Goal: Task Accomplishment & Management: Complete application form

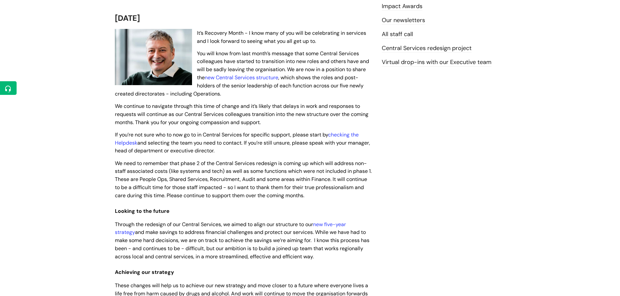
scroll to position [130, 0]
click at [356, 134] on link "checking the Helpdesk" at bounding box center [237, 138] width 244 height 15
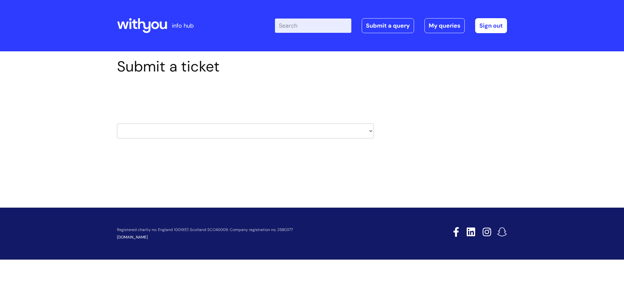
click at [365, 131] on select "HR / People IT and Support Clinical Drug Alerts Finance Accounts Data Support T…" at bounding box center [245, 131] width 257 height 15
click at [345, 169] on div "Submit a ticket Select issue type HR / People IT and Support Clinical Drug Aler…" at bounding box center [312, 118] width 624 height 135
click at [199, 135] on select "HR / People IT and Support Clinical Drug Alerts Finance Accounts Data Support T…" at bounding box center [245, 131] width 257 height 15
select select "it_and_support"
click at [117, 124] on select "HR / People IT and Support Clinical Drug Alerts Finance Accounts Data Support T…" at bounding box center [245, 131] width 257 height 15
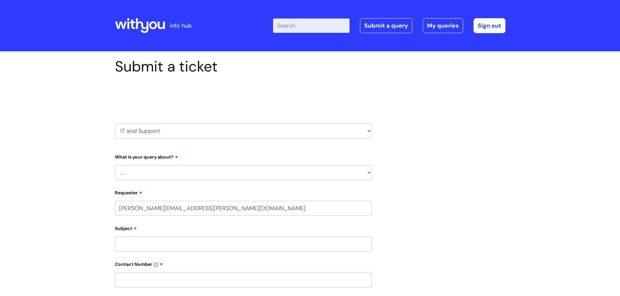
click at [154, 169] on select "... Mobile Phone Reset & MFA Accounts, Starters and Leavers IT Hardware issue I…" at bounding box center [243, 172] width 257 height 15
select select "System/software"
click at [115, 165] on select "... Mobile Phone Reset & MFA Accounts, Starters and Leavers IT Hardware issue I…" at bounding box center [243, 172] width 257 height 15
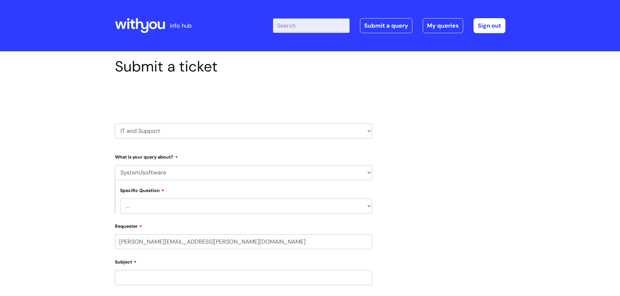
click at [94, 180] on div "Submit a ticket Select issue type HR / People IT and Support Clinical Drug Aler…" at bounding box center [310, 271] width 620 height 441
click at [152, 203] on select "... Halo PCMIS Iaptus NHS Email CJSM Email Mitel Another System Google (Workspa…" at bounding box center [246, 206] width 252 height 15
click at [81, 155] on div "Submit a ticket Select issue type HR / People IT and Support Clinical Drug Aler…" at bounding box center [310, 271] width 620 height 441
click at [151, 130] on select "HR / People IT and Support Clinical Drug Alerts Finance Accounts Data Support T…" at bounding box center [243, 131] width 257 height 15
select select "systems"
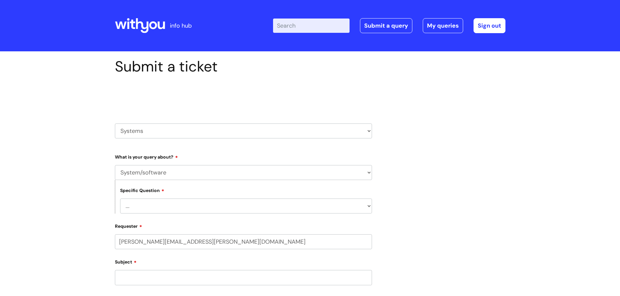
click at [115, 124] on select "HR / People IT and Support Clinical Drug Alerts Finance Accounts Data Support T…" at bounding box center [243, 131] width 257 height 15
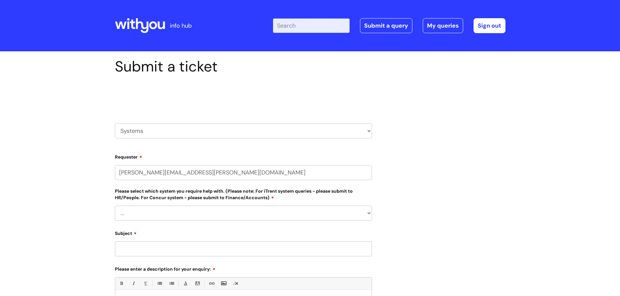
click at [88, 148] on div "Submit a ticket Select issue type HR / People IT and Support Clinical Drug Aler…" at bounding box center [310, 239] width 620 height 376
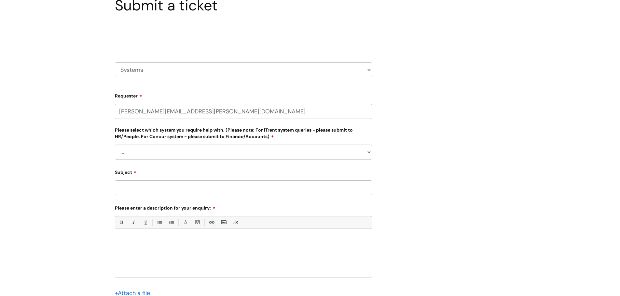
scroll to position [65, 0]
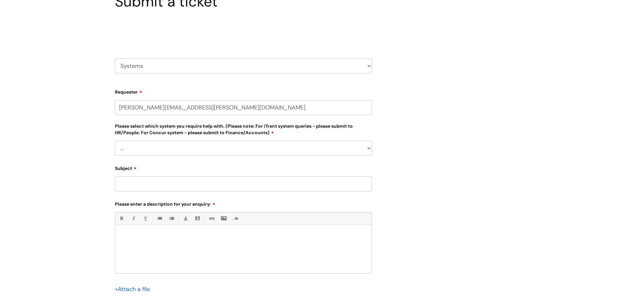
click at [141, 146] on select "... Ulysses Helpdesk Monday.com Nebula fault ILLY CarePath fault Halo fault E-c…" at bounding box center [243, 148] width 257 height 15
click at [77, 196] on div "Submit a ticket Select issue type HR / People IT and Support Clinical Drug Aler…" at bounding box center [310, 174] width 620 height 376
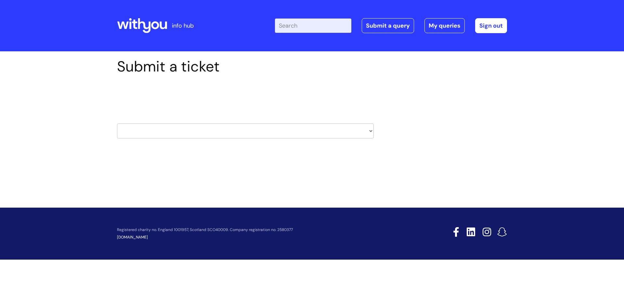
click at [162, 130] on select "HR / People IT and Support Clinical Drug Alerts Finance Accounts Data Support T…" at bounding box center [245, 131] width 257 height 15
select select "it_and_support"
click at [117, 124] on select "HR / People IT and Support Clinical Drug Alerts Finance Accounts Data Support T…" at bounding box center [245, 131] width 257 height 15
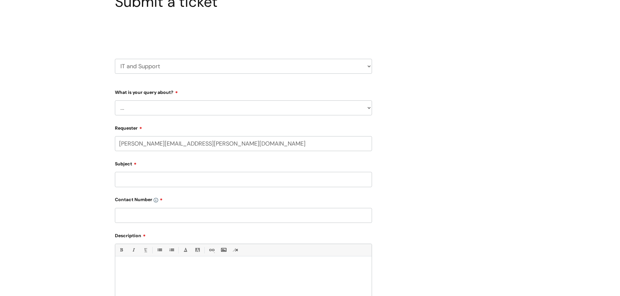
scroll to position [65, 0]
click at [141, 111] on select "... Mobile Phone Reset & MFA Accounts, Starters and Leavers IT Hardware issue I…" at bounding box center [243, 107] width 257 height 15
select select "System/software"
click at [115, 100] on select "... Mobile Phone Reset & MFA Accounts, Starters and Leavers IT Hardware issue I…" at bounding box center [243, 107] width 257 height 15
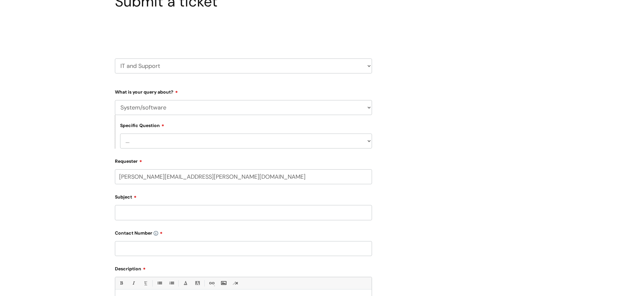
click at [162, 111] on select "... Mobile Phone Reset & MFA Accounts, Starters and Leavers IT Hardware issue I…" at bounding box center [243, 107] width 257 height 15
click at [115, 100] on select "... Mobile Phone Reset & MFA Accounts, Starters and Leavers IT Hardware issue I…" at bounding box center [243, 107] width 257 height 15
click at [153, 151] on form "Type Of Request ... Accounts (Finance) Alerts! (For clinical team) Data Protect…" at bounding box center [243, 238] width 257 height 303
click at [153, 146] on select "... Halo PCMIS Iaptus NHS Email CJSM Email Mitel Another System Google (Workspa…" at bounding box center [246, 141] width 252 height 15
click at [95, 193] on div "Submit a ticket Select issue type HR / People IT and Support Clinical Drug Aler…" at bounding box center [310, 206] width 620 height 441
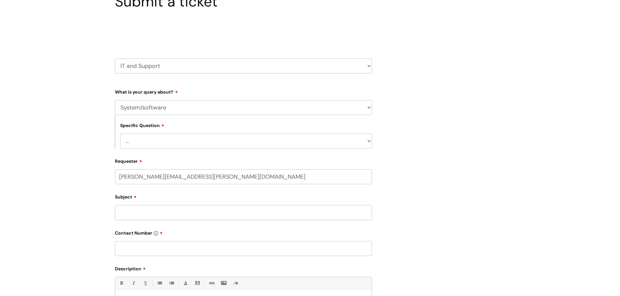
click at [156, 146] on select "... Halo PCMIS Iaptus NHS Email CJSM Email Mitel Another System Google (Workspa…" at bounding box center [246, 141] width 252 height 15
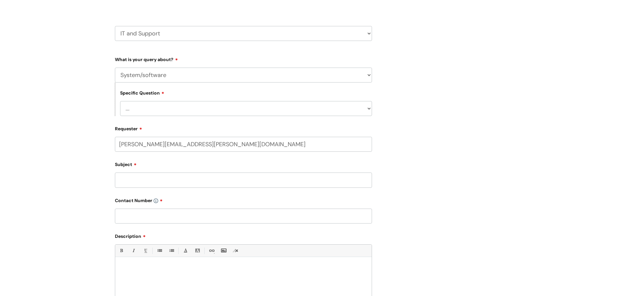
click at [177, 111] on select "... Halo PCMIS Iaptus NHS Email CJSM Email Mitel Another System Google (Workspa…" at bounding box center [246, 108] width 252 height 15
click at [274, 111] on select "... Halo PCMIS Iaptus NHS Email CJSM Email Mitel Another System Google (Workspa…" at bounding box center [246, 108] width 252 height 15
click at [104, 90] on div "Submit a ticket Select issue type HR / People IT and Support Clinical Drug Aler…" at bounding box center [310, 174] width 620 height 441
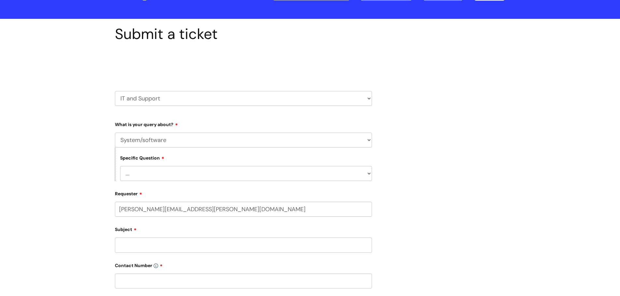
scroll to position [0, 0]
